Goal: Information Seeking & Learning: Compare options

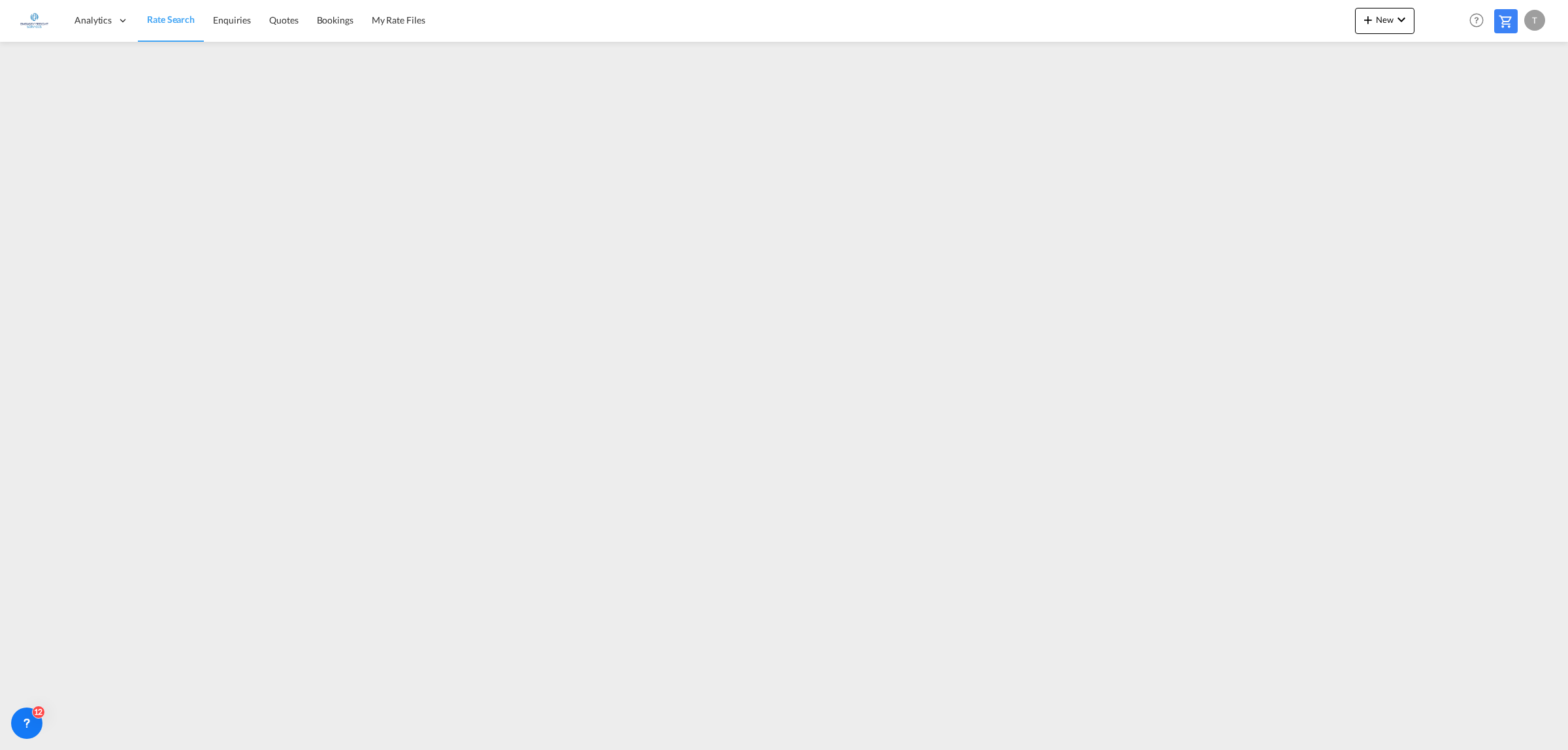
click at [181, 18] on span "Rate Search" at bounding box center [171, 19] width 48 height 11
click at [163, 15] on span "Rate Search" at bounding box center [171, 19] width 48 height 11
